Goal: Task Accomplishment & Management: Use online tool/utility

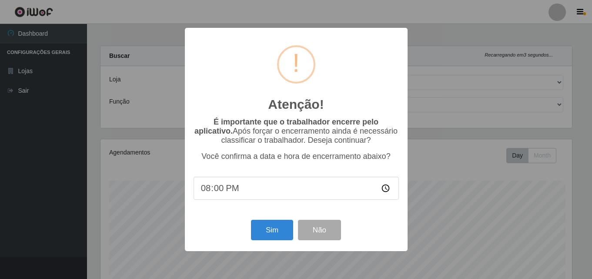
select select "201"
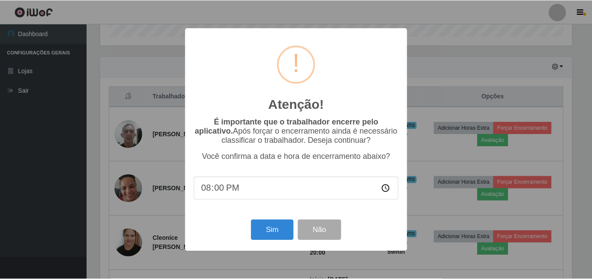
scroll to position [180, 473]
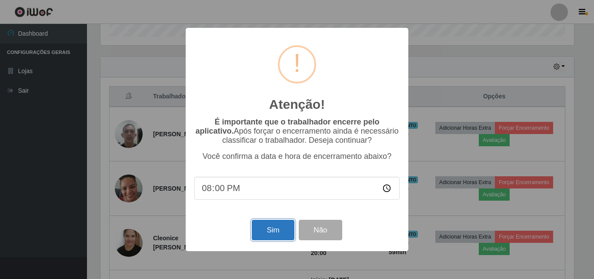
click at [266, 233] on button "Sim" at bounding box center [273, 229] width 42 height 20
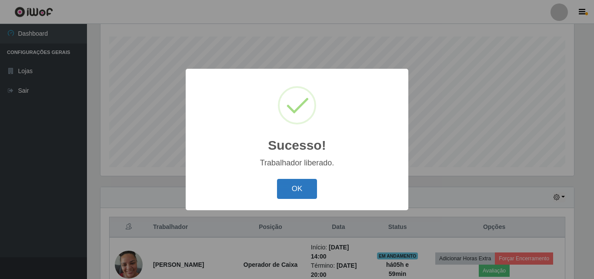
click at [299, 186] on button "OK" at bounding box center [297, 189] width 40 height 20
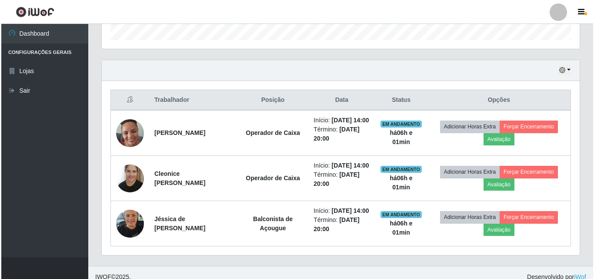
scroll to position [274, 0]
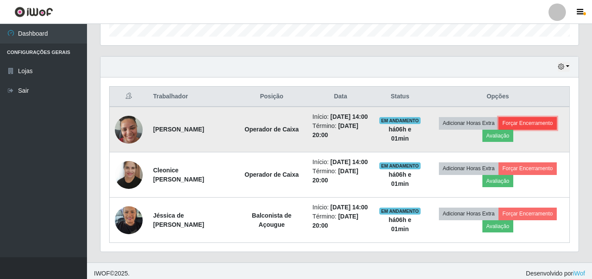
click at [538, 124] on button "Forçar Encerramento" at bounding box center [527, 123] width 58 height 12
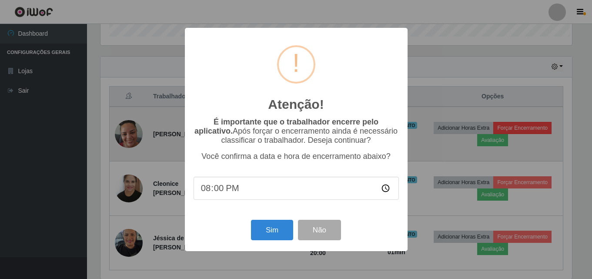
scroll to position [180, 473]
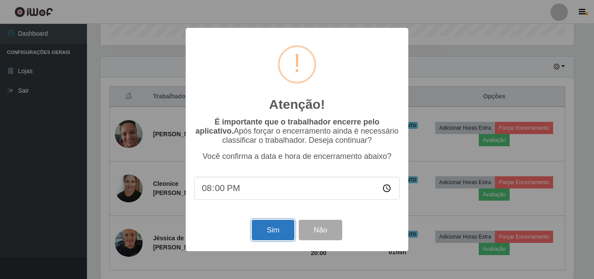
click at [274, 236] on button "Sim" at bounding box center [273, 229] width 42 height 20
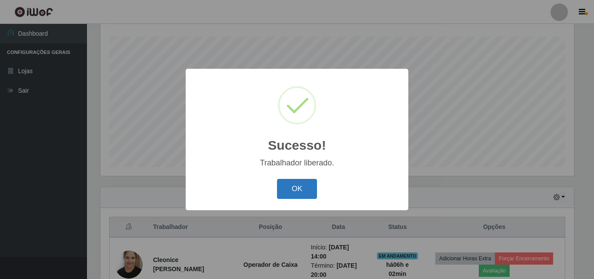
click at [297, 196] on button "OK" at bounding box center [297, 189] width 40 height 20
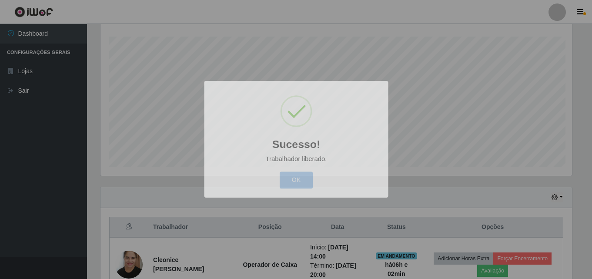
scroll to position [180, 478]
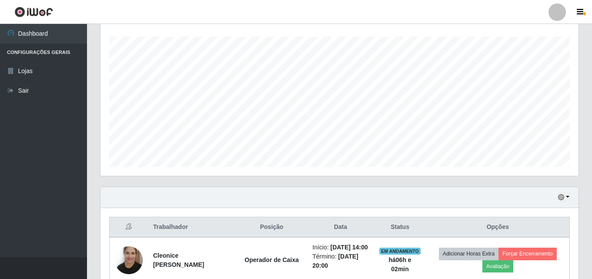
click at [281, 191] on div "Hoje 1 dia 3 dias 1 Semana Não encerrados" at bounding box center [339, 197] width 478 height 21
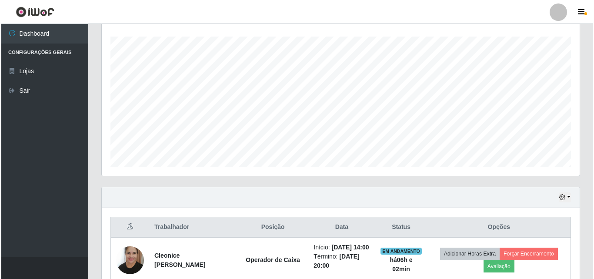
scroll to position [253, 0]
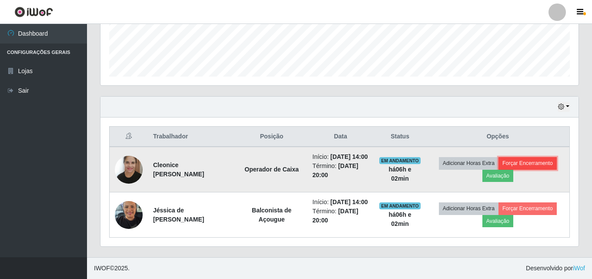
click at [543, 157] on button "Forçar Encerramento" at bounding box center [527, 163] width 58 height 12
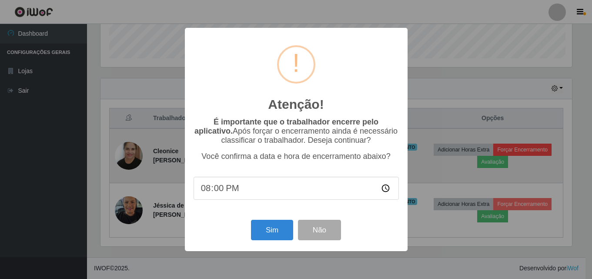
scroll to position [180, 473]
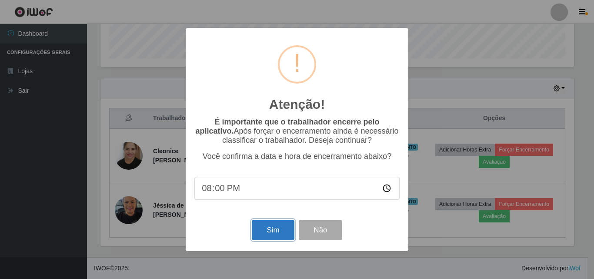
click at [279, 234] on button "Sim" at bounding box center [273, 229] width 42 height 20
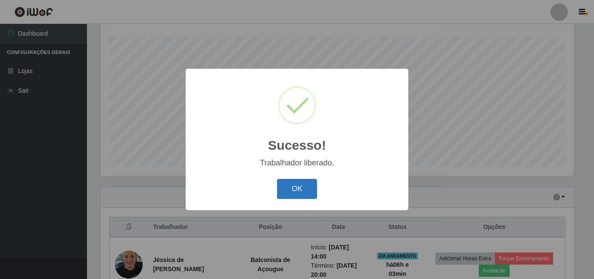
click at [300, 193] on button "OK" at bounding box center [297, 189] width 40 height 20
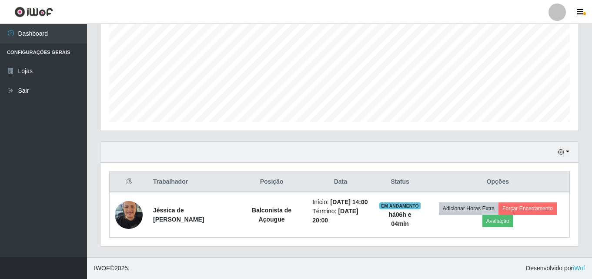
scroll to position [198, 0]
